Goal: Transaction & Acquisition: Purchase product/service

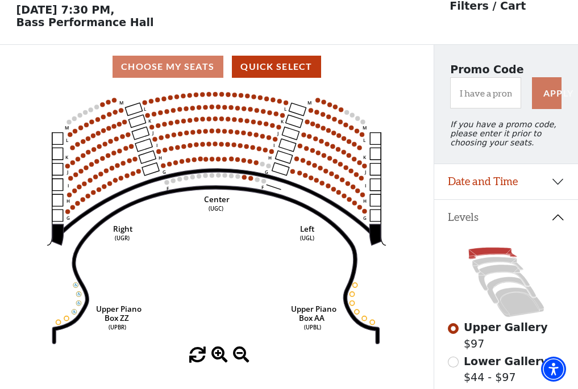
scroll to position [53, 0]
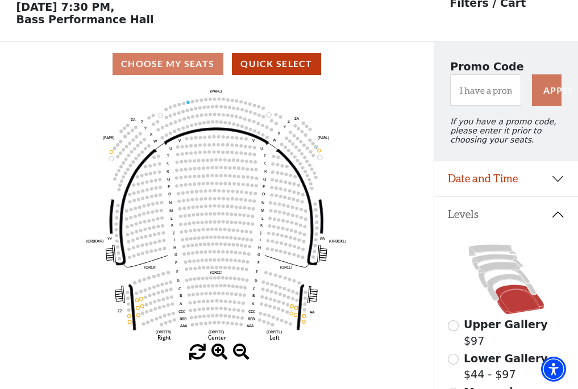
scroll to position [53, 0]
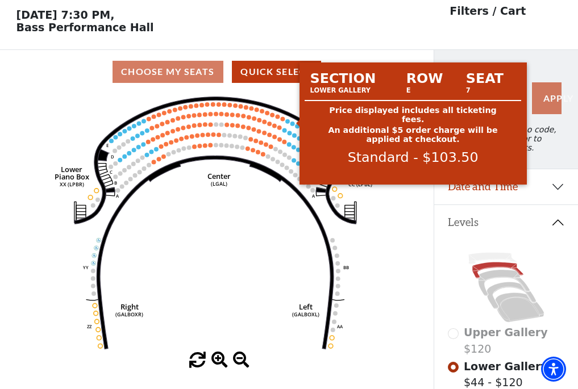
scroll to position [53, 0]
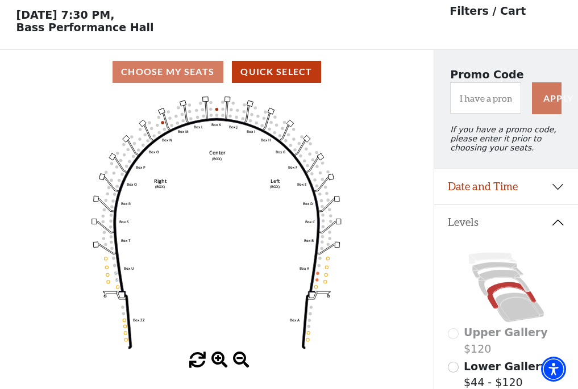
scroll to position [53, 0]
